Goal: Complete application form: Complete application form

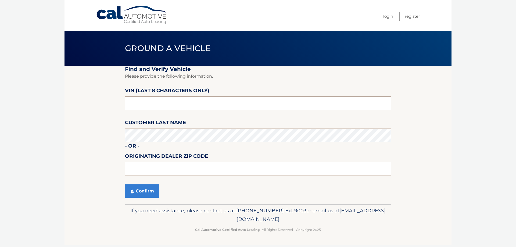
click at [140, 107] on input "text" at bounding box center [258, 102] width 266 height 13
drag, startPoint x: 143, startPoint y: 105, endPoint x: 91, endPoint y: 94, distance: 52.7
click at [91, 94] on section "Find and Verify Vehicle Please provide the following information. VIN (last 8 c…" at bounding box center [257, 135] width 387 height 138
type input "p*******"
type input "PC508129"
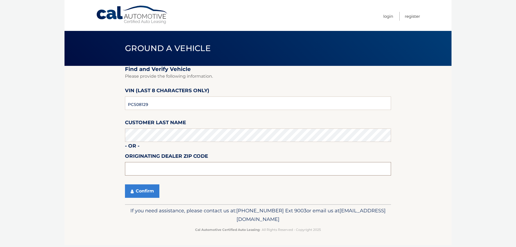
click at [148, 165] on input "text" at bounding box center [258, 168] width 266 height 13
type input "15044"
click at [142, 194] on button "Confirm" at bounding box center [142, 190] width 34 height 13
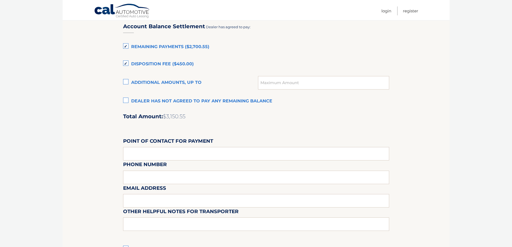
scroll to position [376, 0]
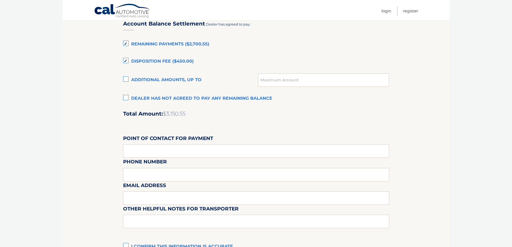
click at [139, 246] on label "I confirm this information is accurate." at bounding box center [256, 246] width 266 height 11
click at [0, 0] on input "I confirm this information is accurate." at bounding box center [0, 0] width 0 height 0
